Goal: Task Accomplishment & Management: Use online tool/utility

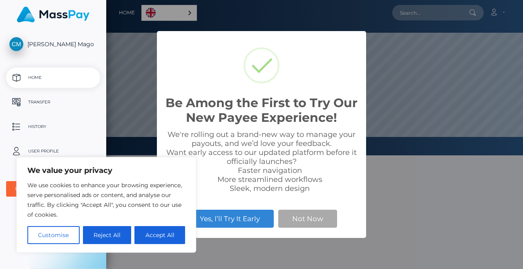
scroll to position [155, 417]
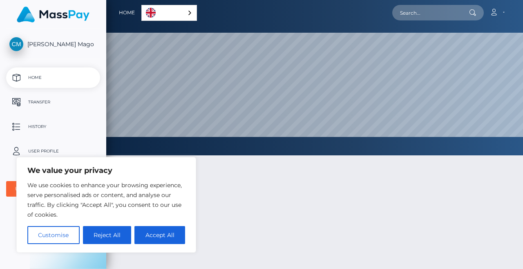
click at [169, 234] on button "Accept All" at bounding box center [159, 235] width 51 height 18
checkbox input "true"
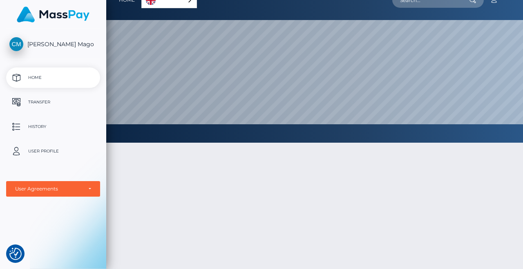
scroll to position [0, 0]
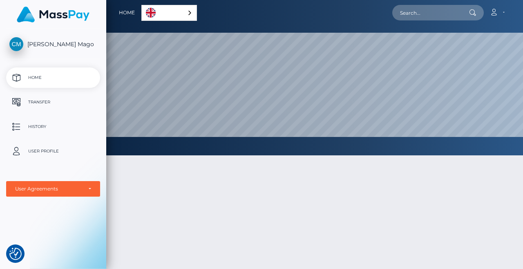
click at [22, 96] on p "Transfer" at bounding box center [52, 102] width 87 height 12
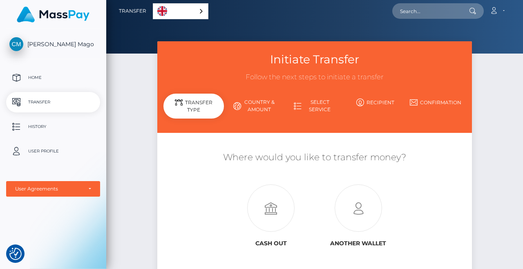
scroll to position [2, 0]
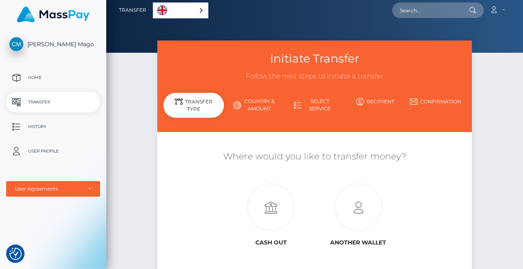
click at [258, 107] on link "Country & Amount" at bounding box center [254, 104] width 60 height 21
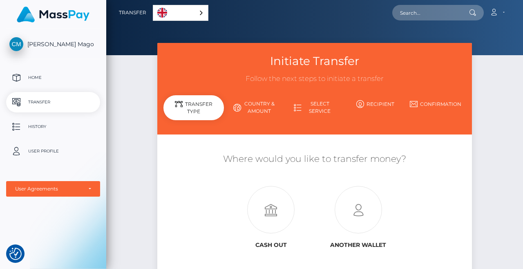
click at [251, 111] on link "Country & Amount" at bounding box center [254, 107] width 60 height 21
click at [272, 213] on icon at bounding box center [270, 209] width 87 height 47
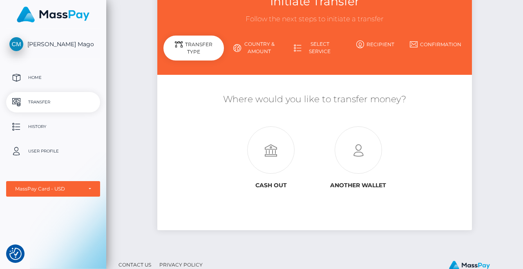
scroll to position [67, 0]
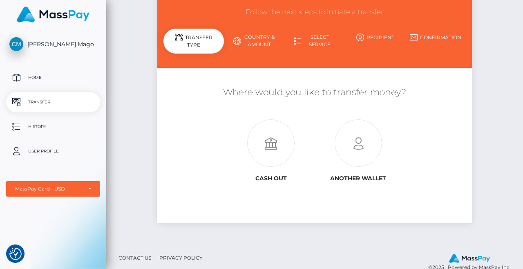
click at [365, 146] on icon at bounding box center [358, 143] width 87 height 47
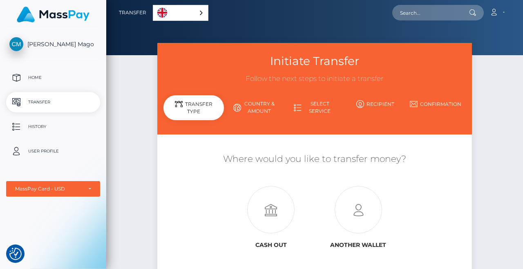
click at [60, 121] on p "History" at bounding box center [52, 127] width 87 height 12
